Goal: Communication & Community: Answer question/provide support

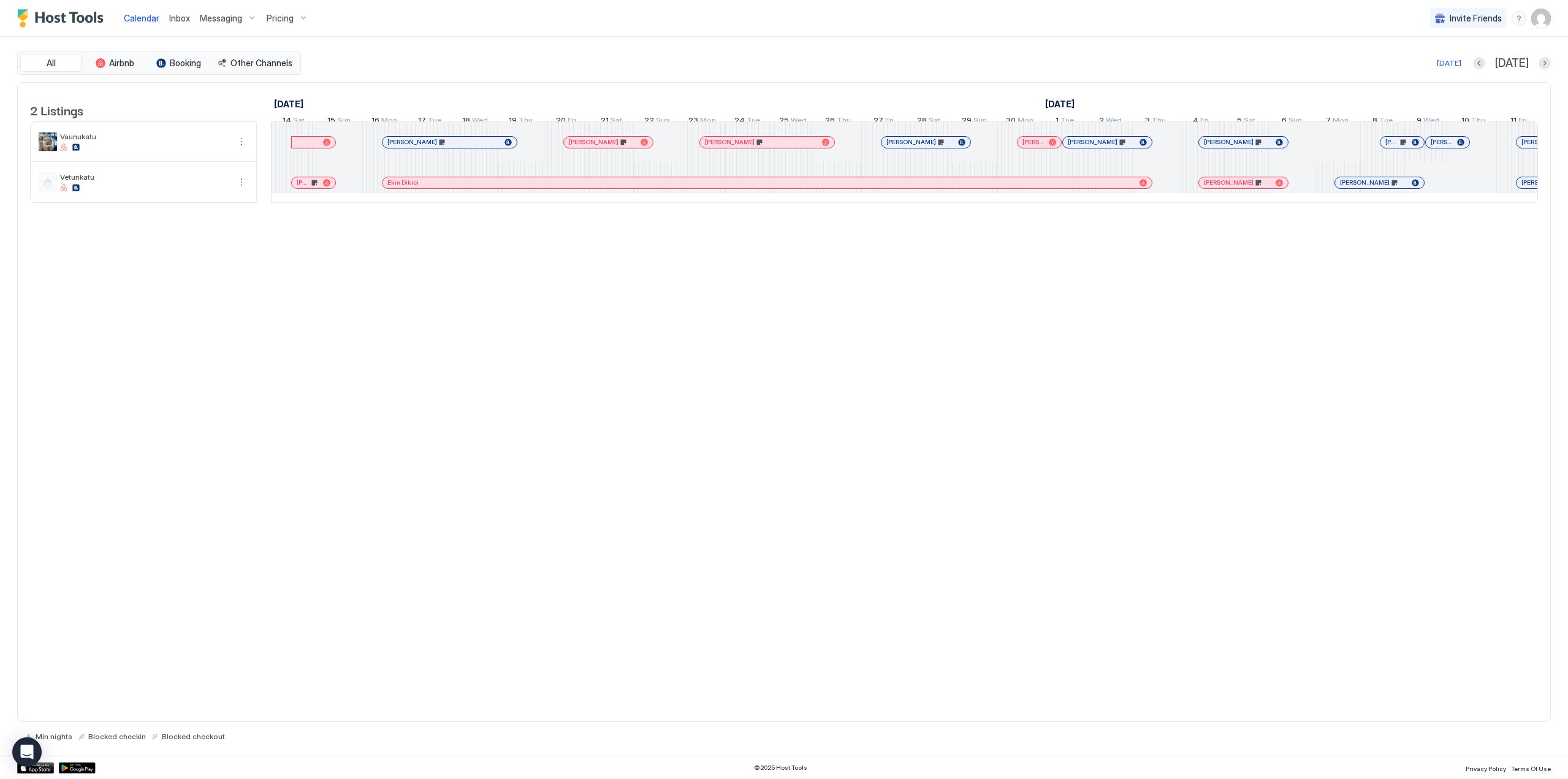
scroll to position [0, 1646]
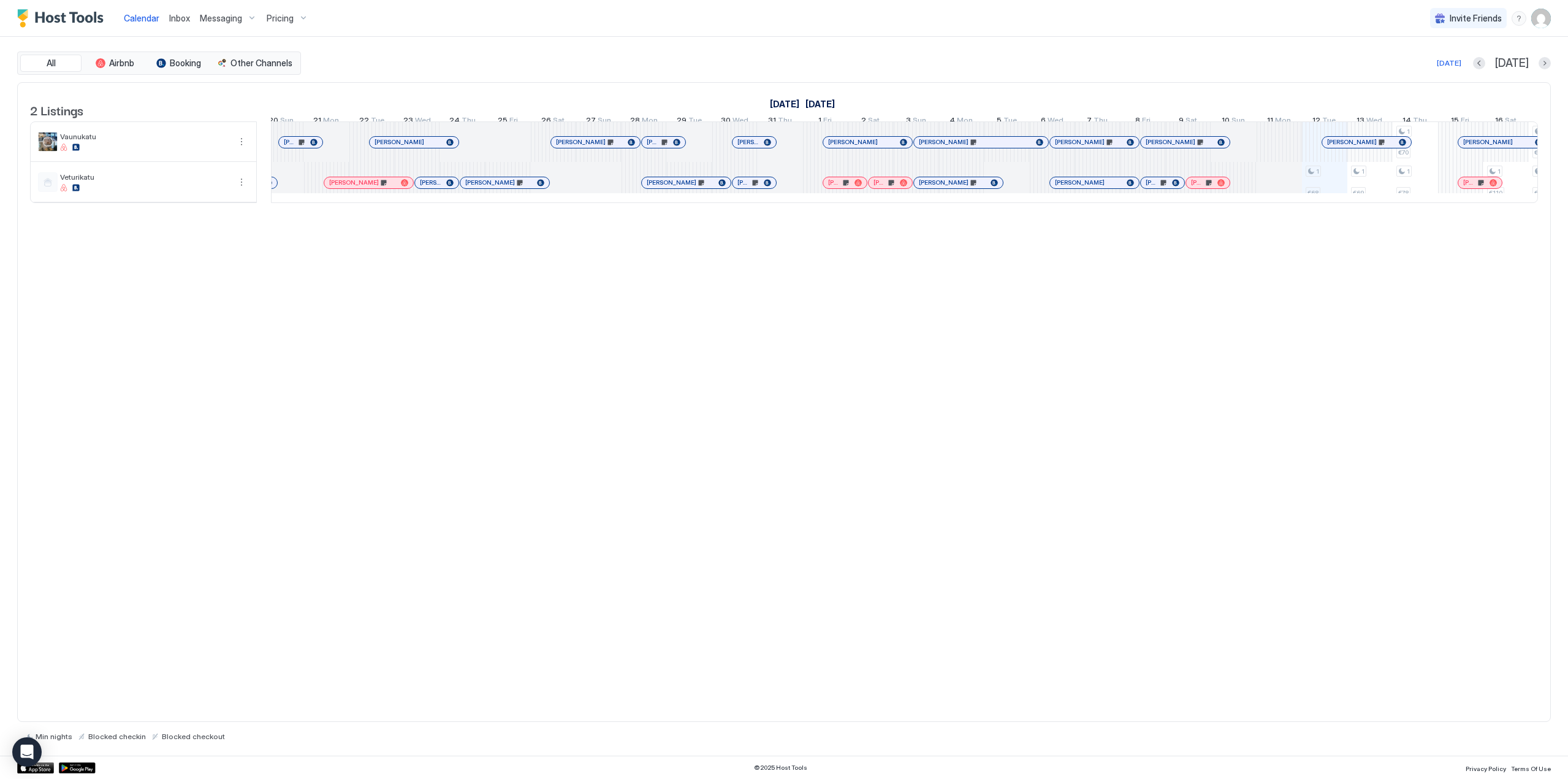
click at [217, 20] on span "Messaging" at bounding box center [221, 18] width 42 height 11
click at [217, 485] on div at bounding box center [784, 389] width 1568 height 779
click at [1364, 148] on div at bounding box center [1365, 142] width 10 height 10
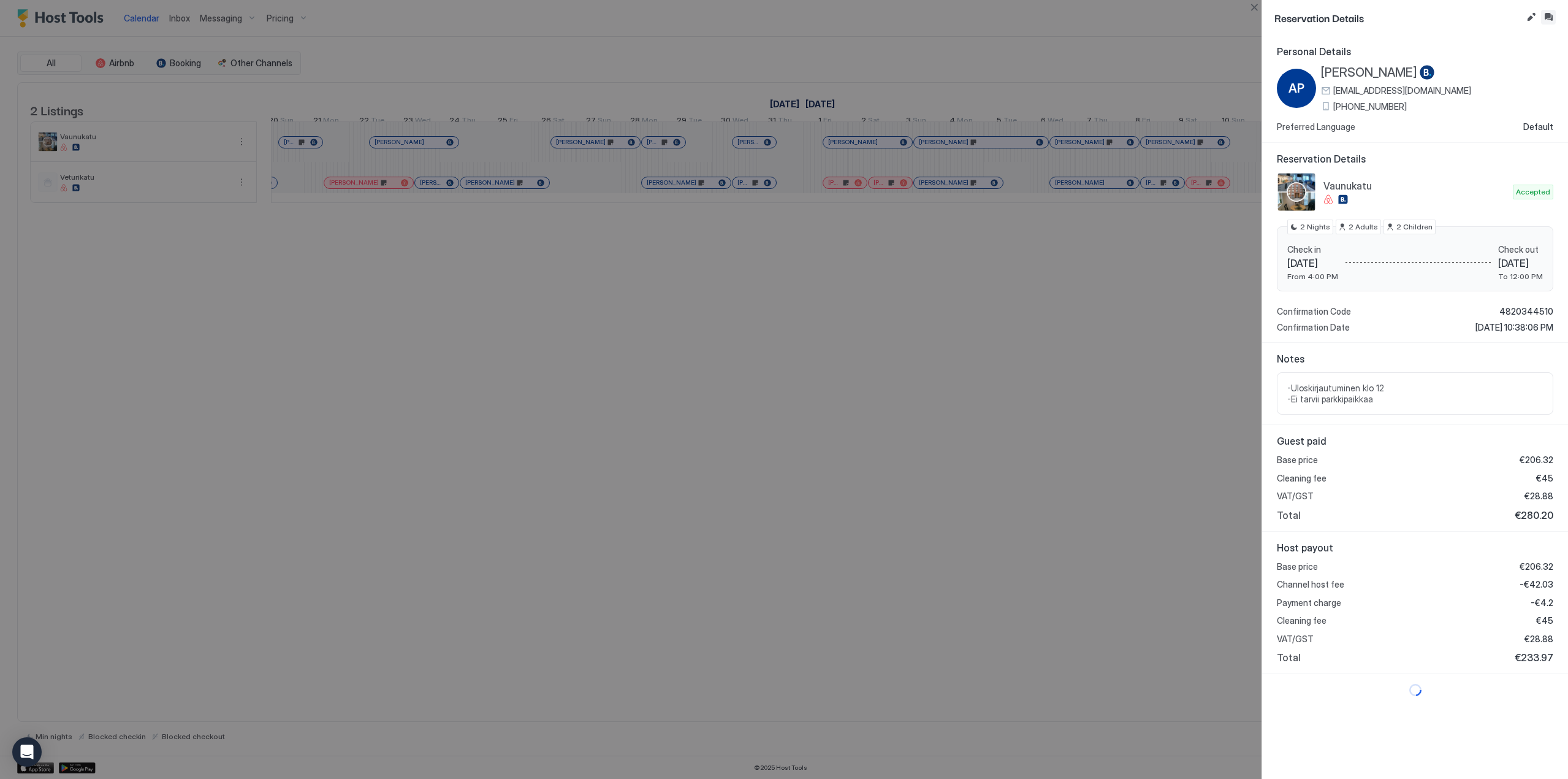
click at [1547, 17] on button "Inbox" at bounding box center [1549, 17] width 14 height 14
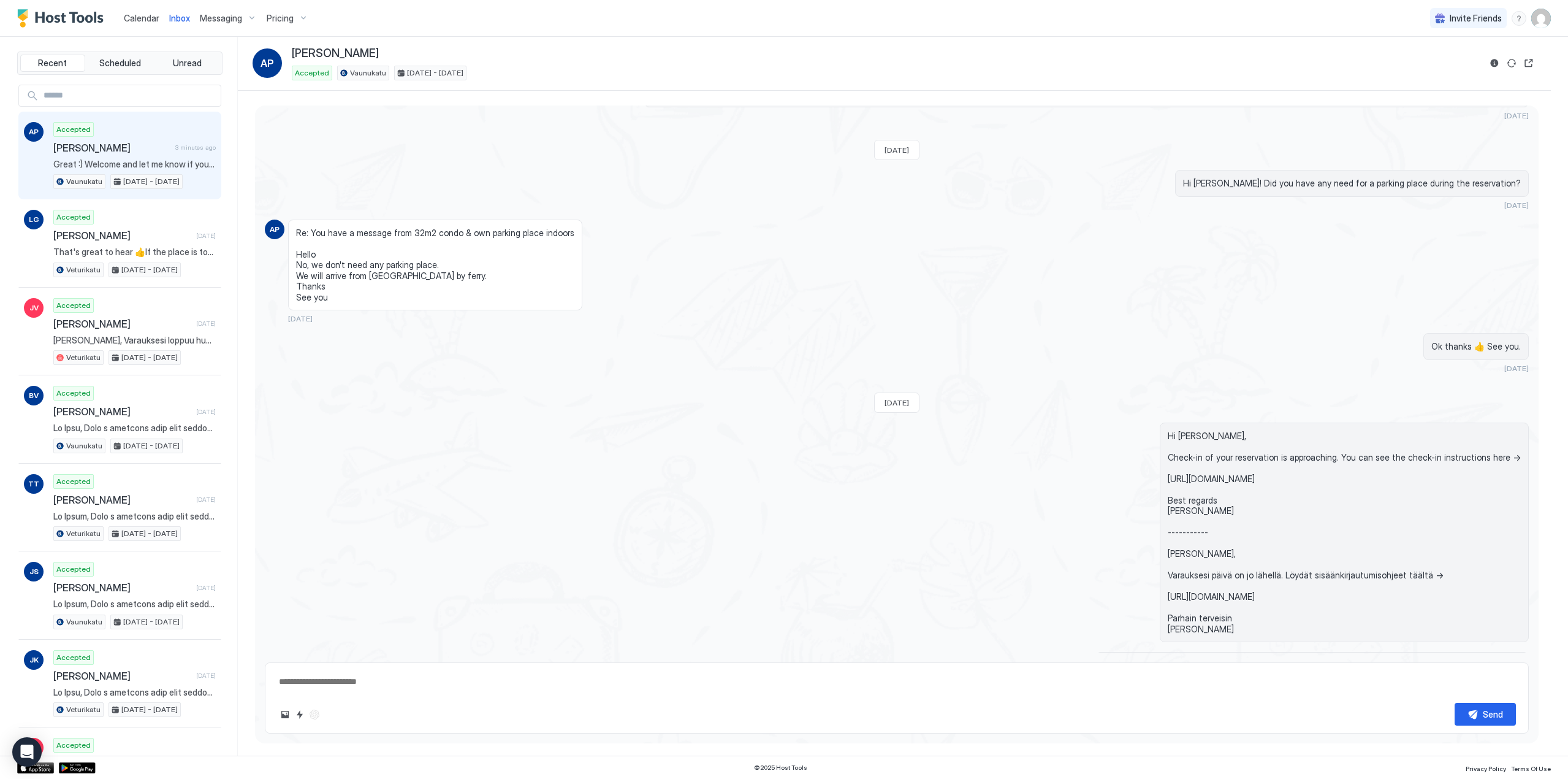
scroll to position [490, 0]
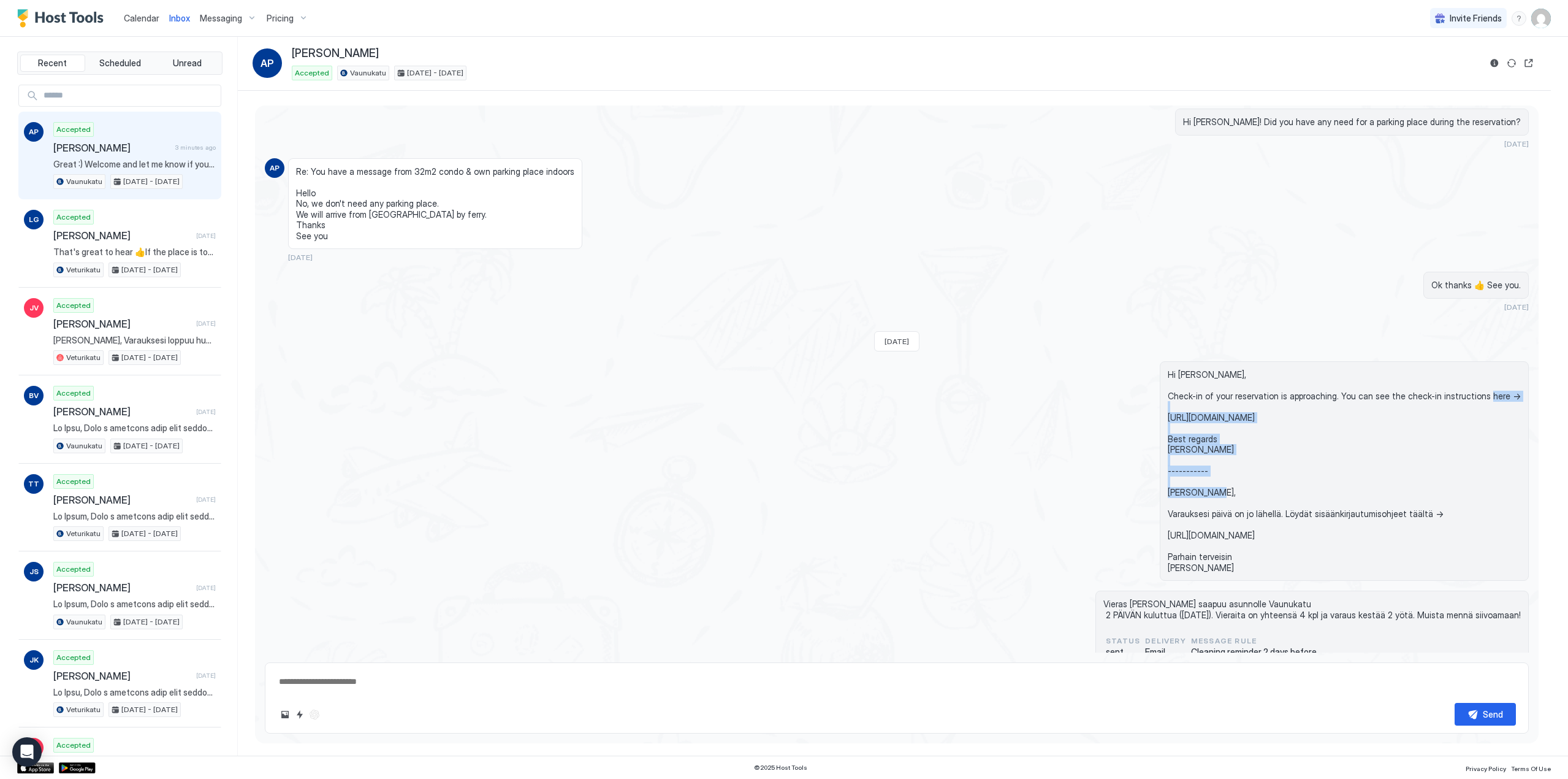
drag, startPoint x: 1495, startPoint y: 417, endPoint x: 1177, endPoint y: 419, distance: 318.0
click at [1177, 419] on span "Hi [PERSON_NAME], Check-in of your reservation is approaching. You can see the …" at bounding box center [1344, 471] width 353 height 204
copy span "[URL][DOMAIN_NAME]"
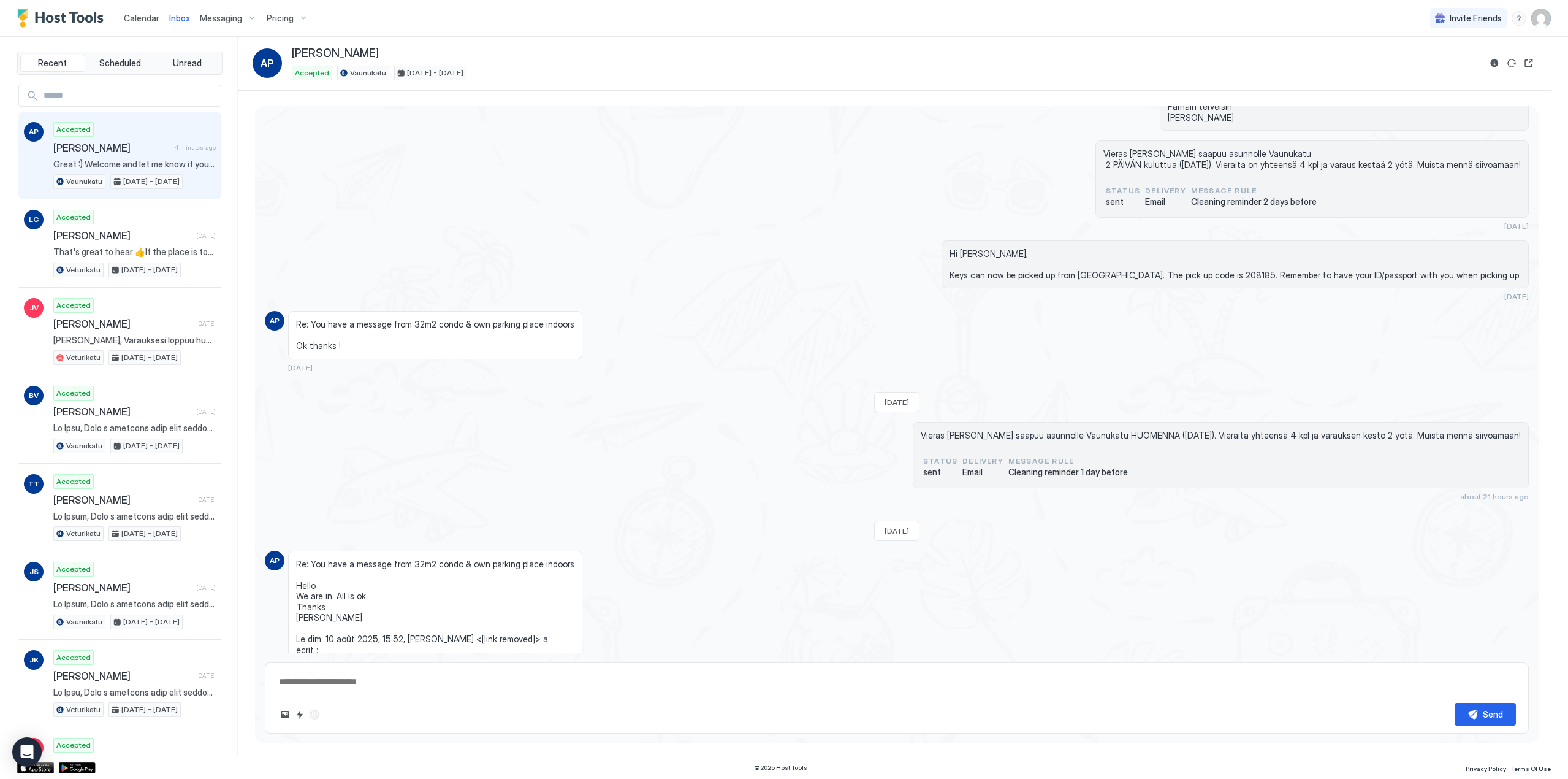
scroll to position [1050, 0]
